Goal: Transaction & Acquisition: Purchase product/service

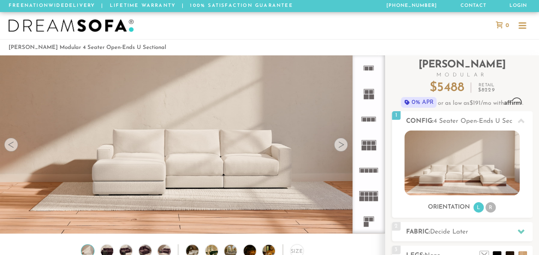
scroll to position [7, 7]
click at [341, 143] on div at bounding box center [341, 145] width 14 height 14
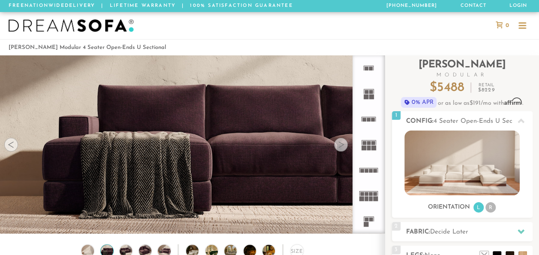
click at [341, 143] on div at bounding box center [341, 145] width 14 height 14
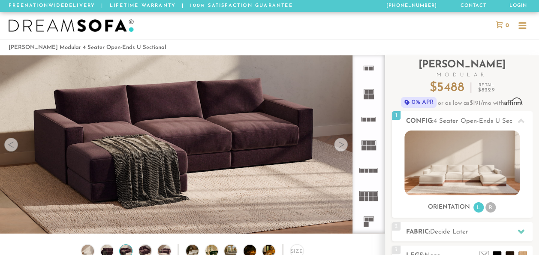
click at [341, 143] on div at bounding box center [341, 145] width 14 height 14
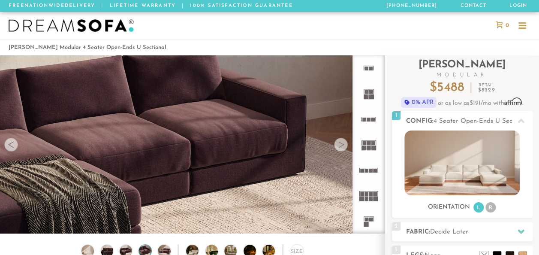
click at [341, 143] on div at bounding box center [341, 145] width 14 height 14
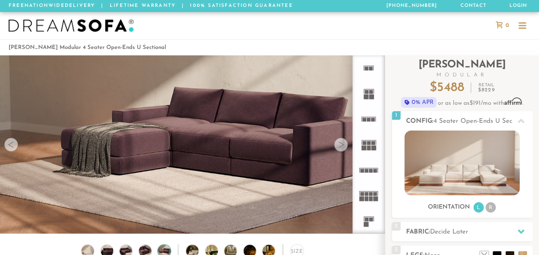
click at [341, 143] on div at bounding box center [341, 145] width 14 height 14
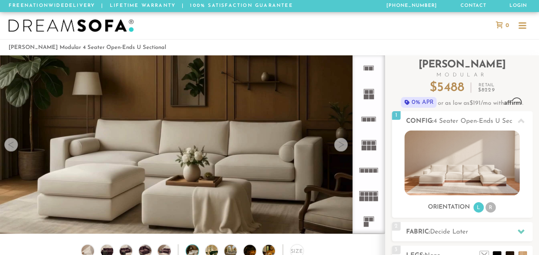
click at [341, 143] on div at bounding box center [341, 145] width 14 height 14
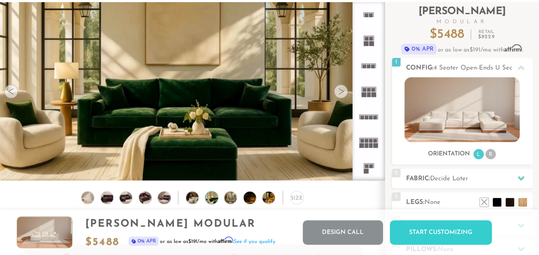
scroll to position [49, 0]
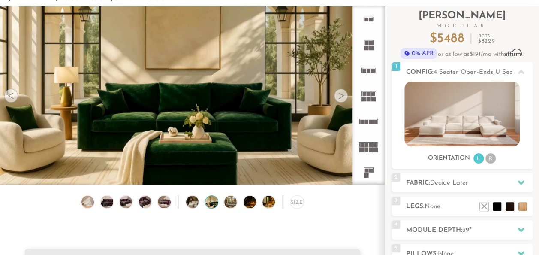
click at [343, 101] on div at bounding box center [341, 96] width 14 height 14
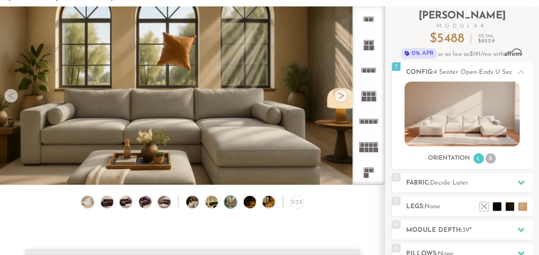
click at [343, 101] on div at bounding box center [341, 96] width 14 height 14
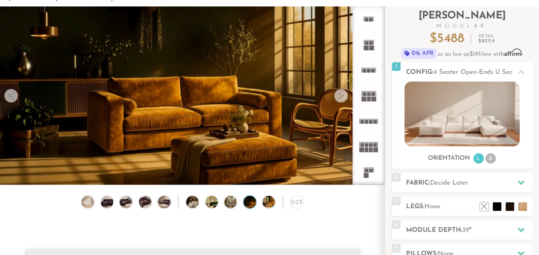
click at [343, 101] on div at bounding box center [341, 96] width 14 height 14
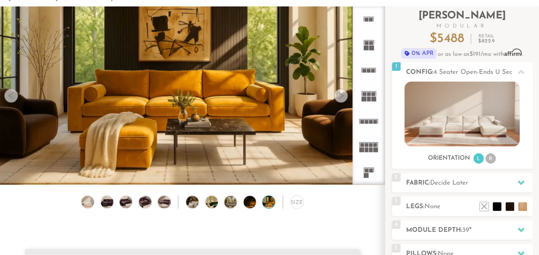
click at [343, 101] on div at bounding box center [341, 96] width 14 height 14
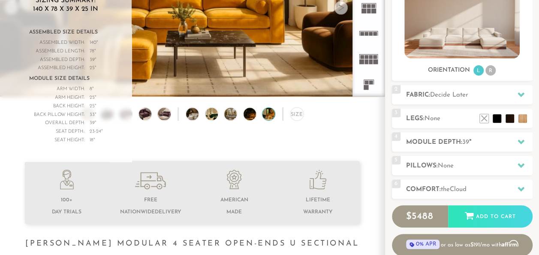
scroll to position [0, 0]
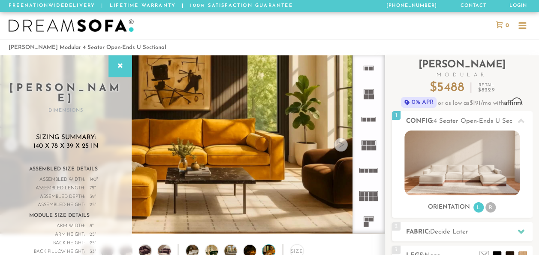
click at [370, 193] on rect at bounding box center [371, 194] width 4 height 4
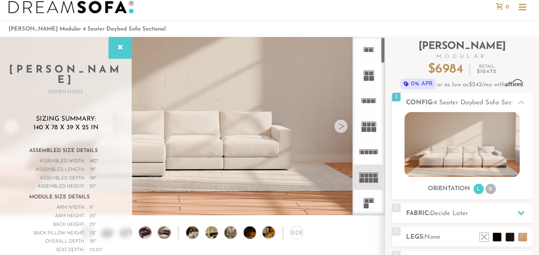
scroll to position [4, 0]
